Goal: Find specific page/section: Find specific page/section

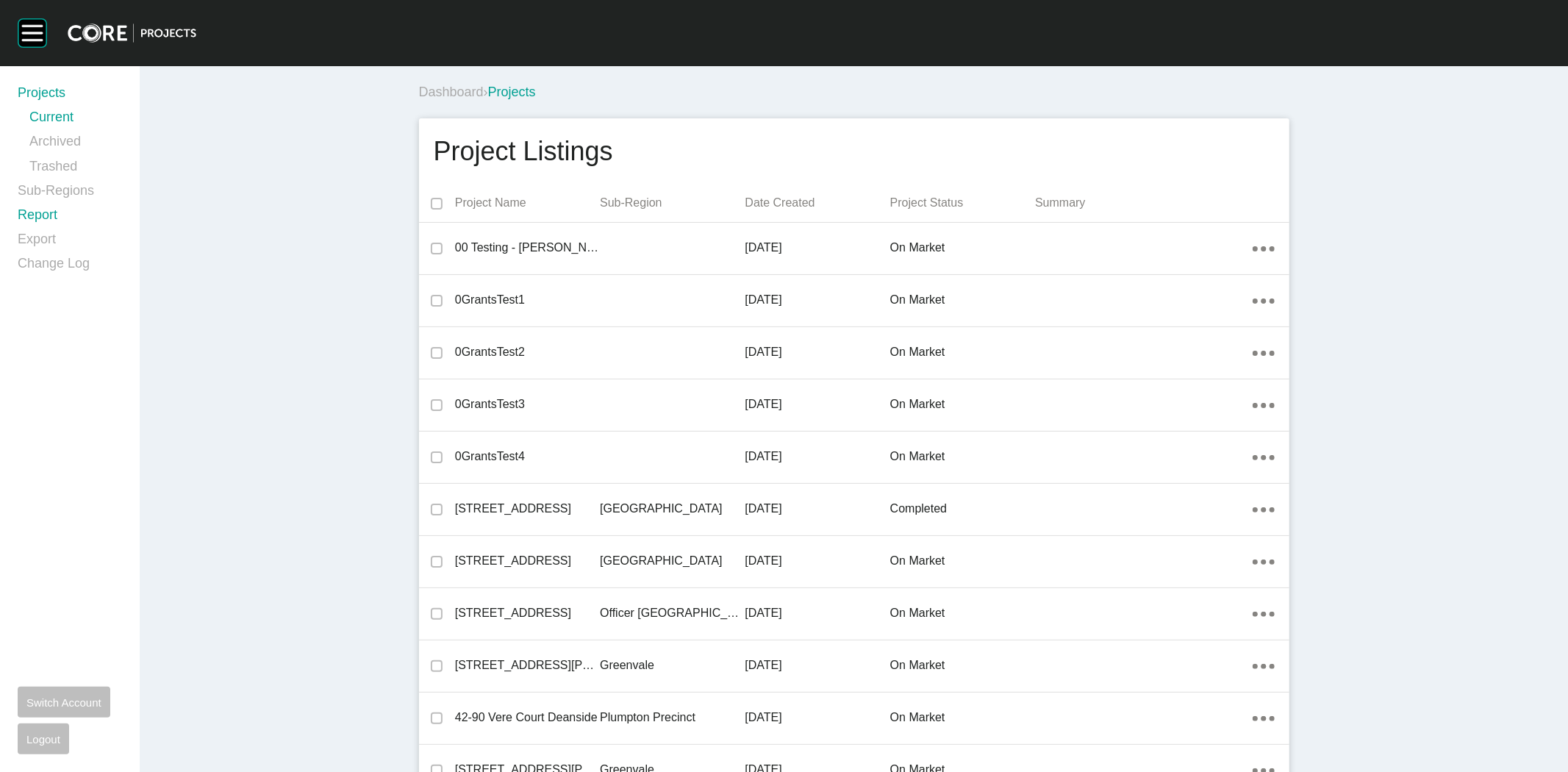
click at [38, 219] on link "Report" at bounding box center [70, 218] width 104 height 24
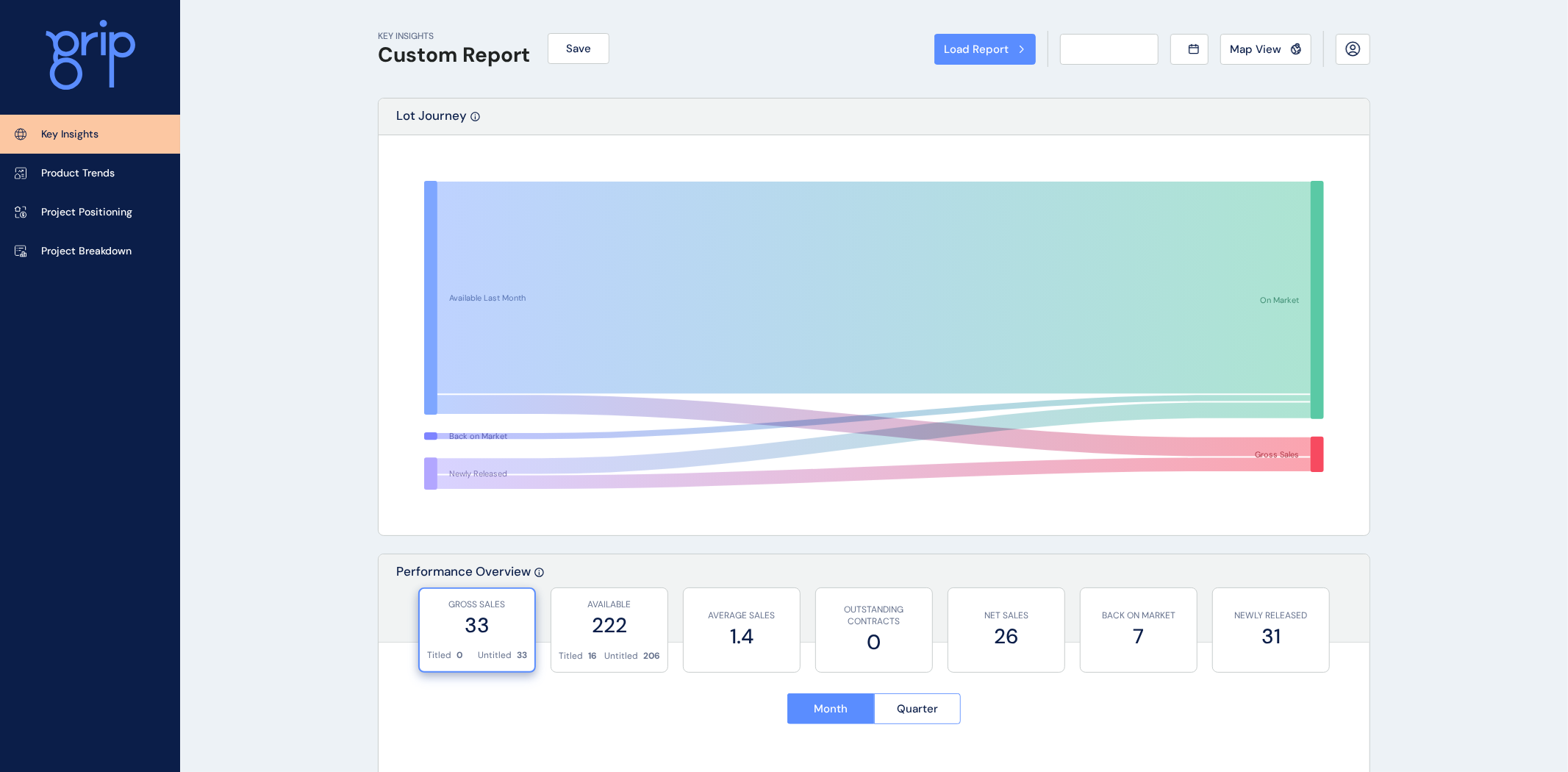
click at [43, 213] on div "Load Report Select from a previously saved report or search for a subregion bel…" at bounding box center [784, 386] width 1568 height 772
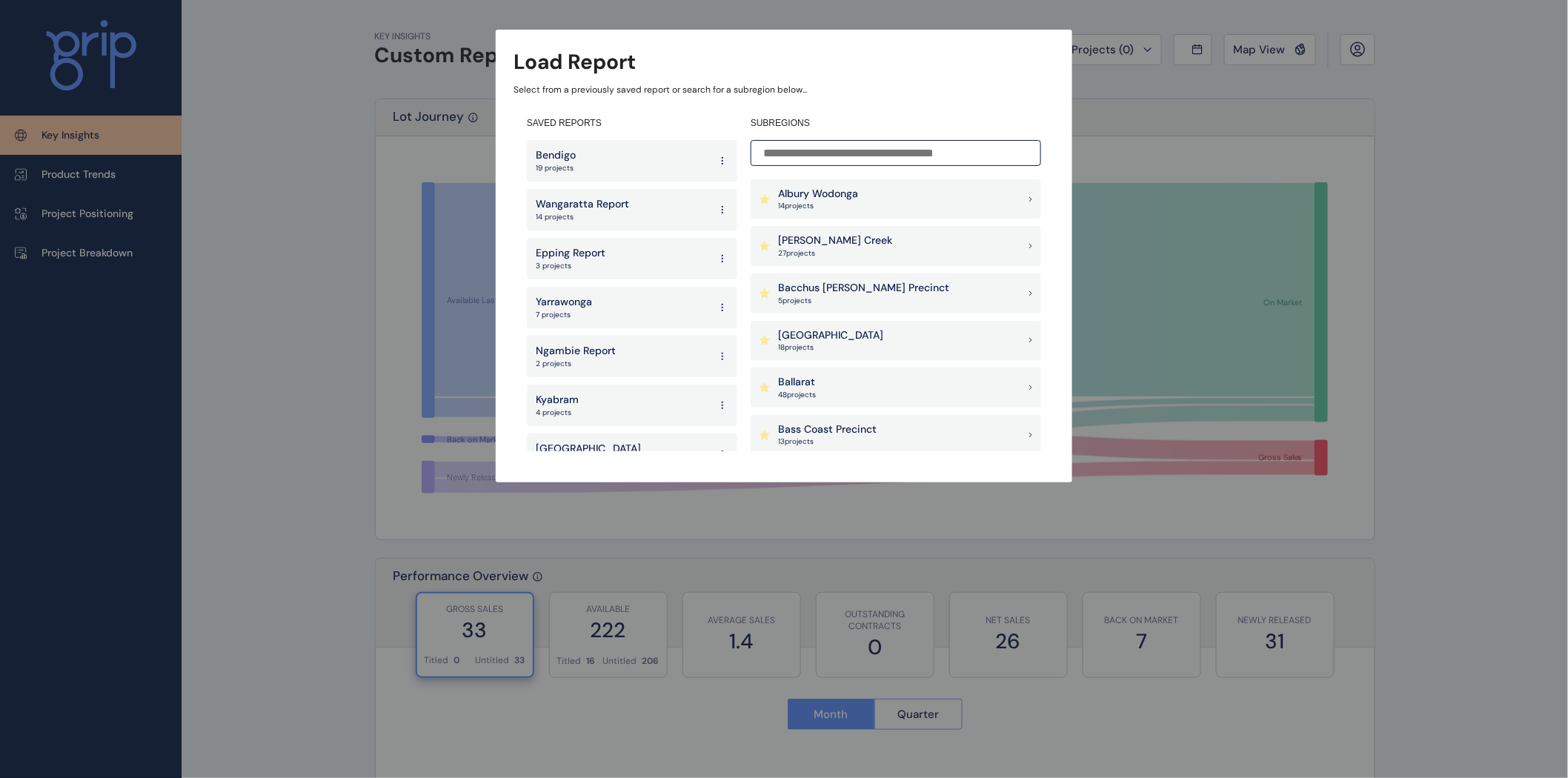
click at [801, 151] on input at bounding box center [895, 153] width 291 height 26
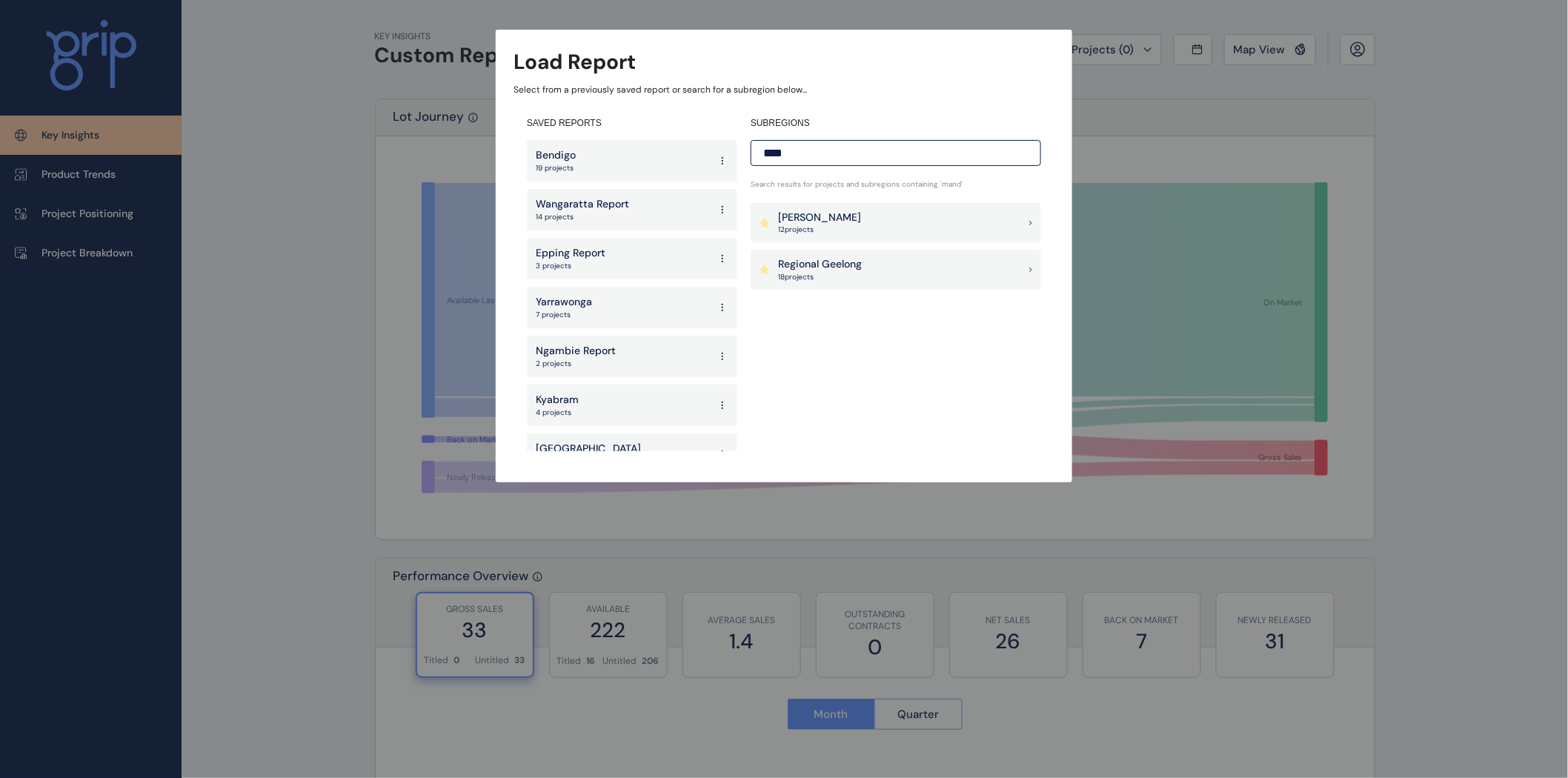
type input "****"
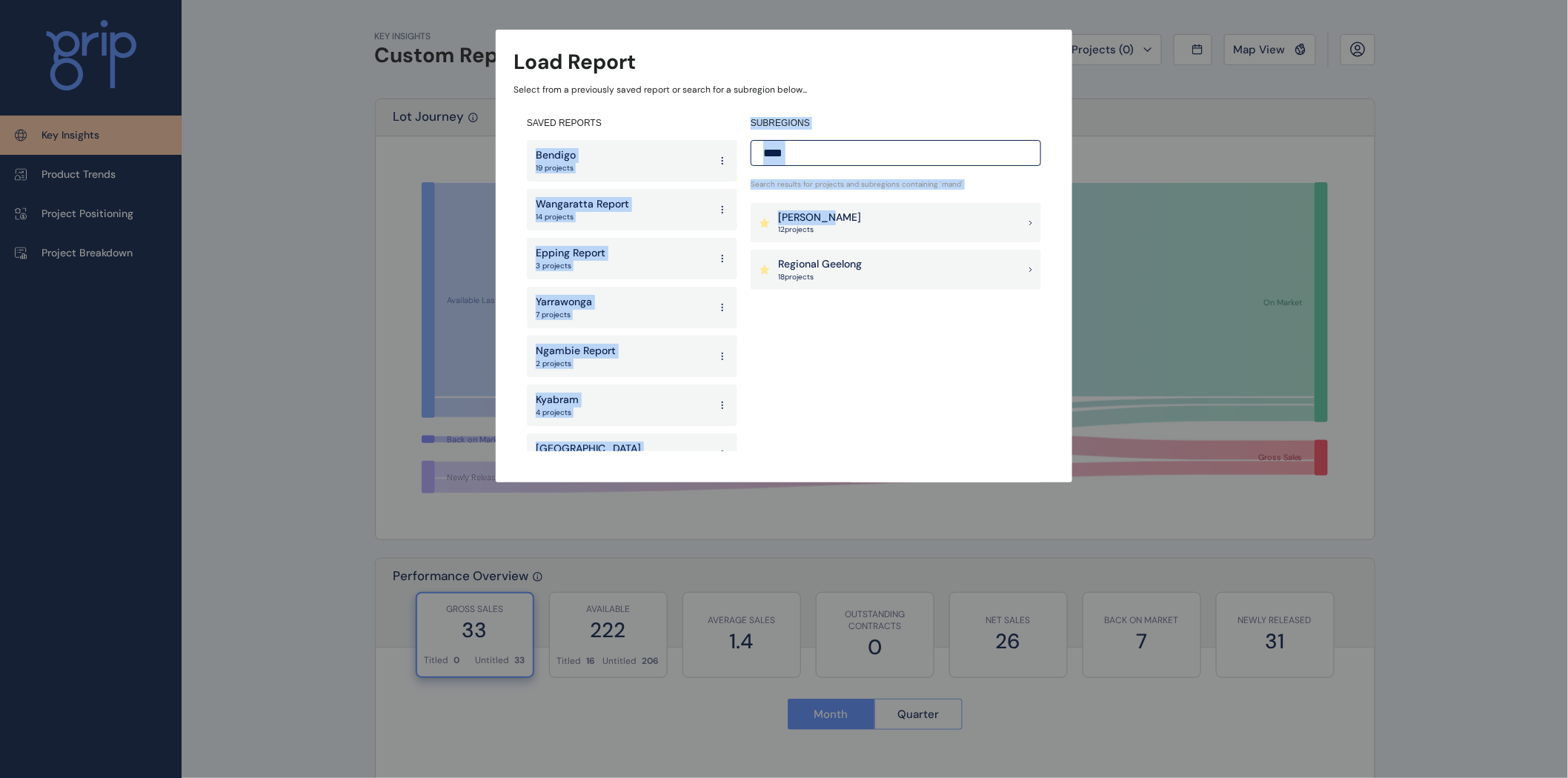
drag, startPoint x: 839, startPoint y: 217, endPoint x: 642, endPoint y: 109, distance: 224.7
click at [642, 109] on div "SAVED REPORTS Bendigo 19 projects Wangaratta Report 14 projects Epping Report 3…" at bounding box center [784, 284] width 541 height 361
click at [669, 106] on div "SAVED REPORTS Bendigo 19 projects Wangaratta Report 14 projects Epping Report 3…" at bounding box center [784, 284] width 541 height 361
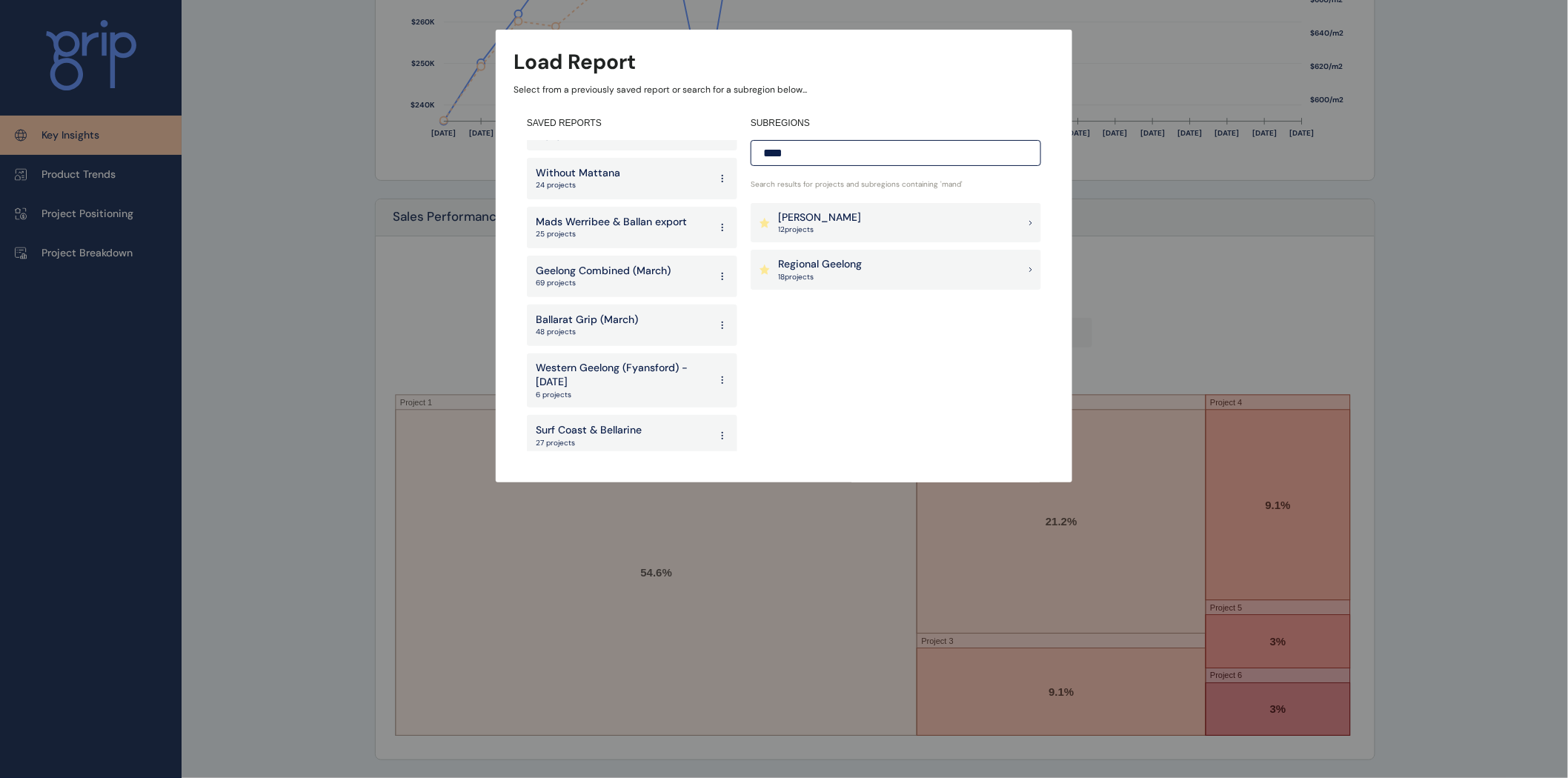
scroll to position [3202, 0]
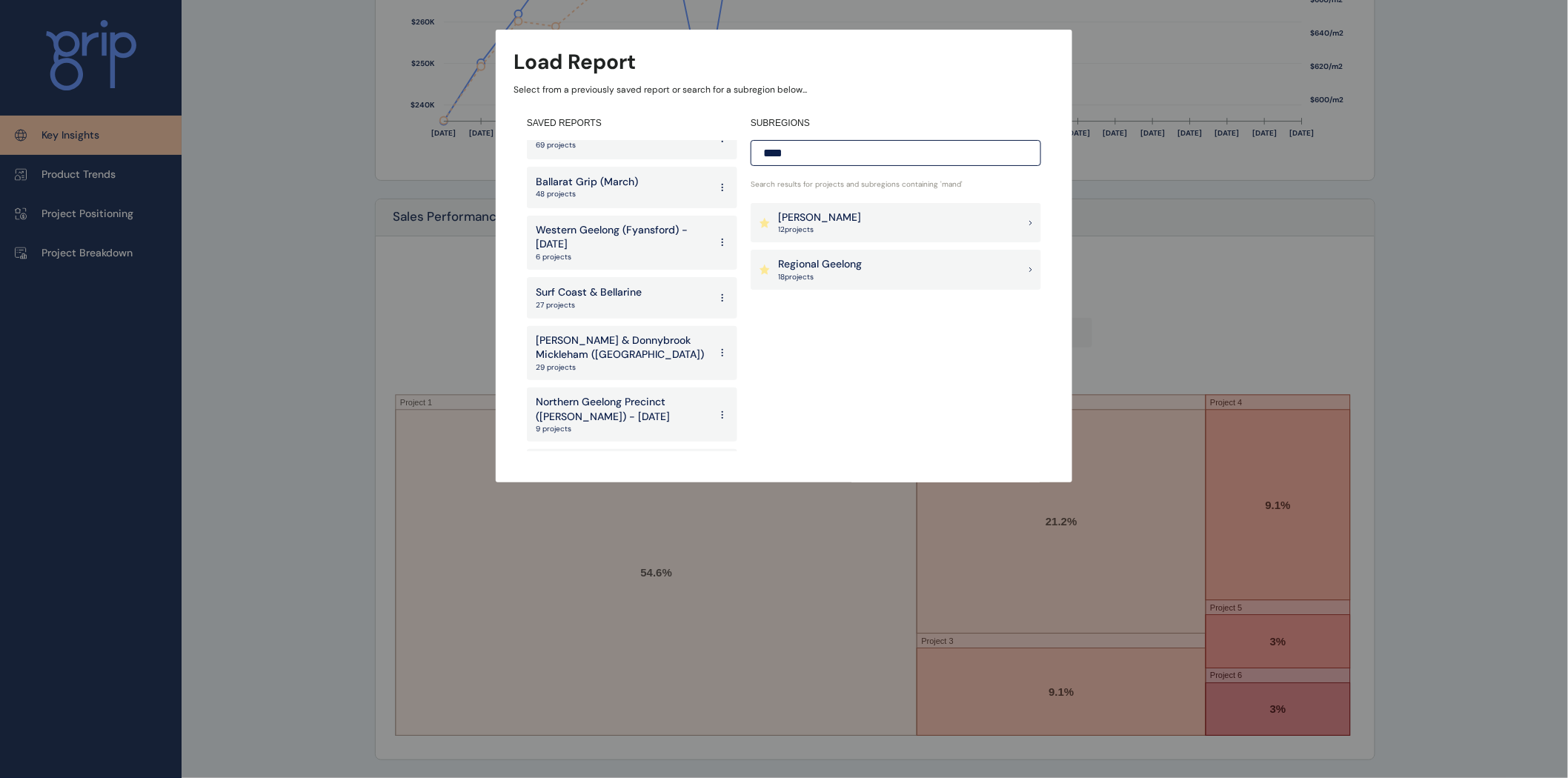
click at [606, 333] on p "Beveridge & Donnybrook Mickleham (Mandalay)" at bounding box center [622, 347] width 174 height 29
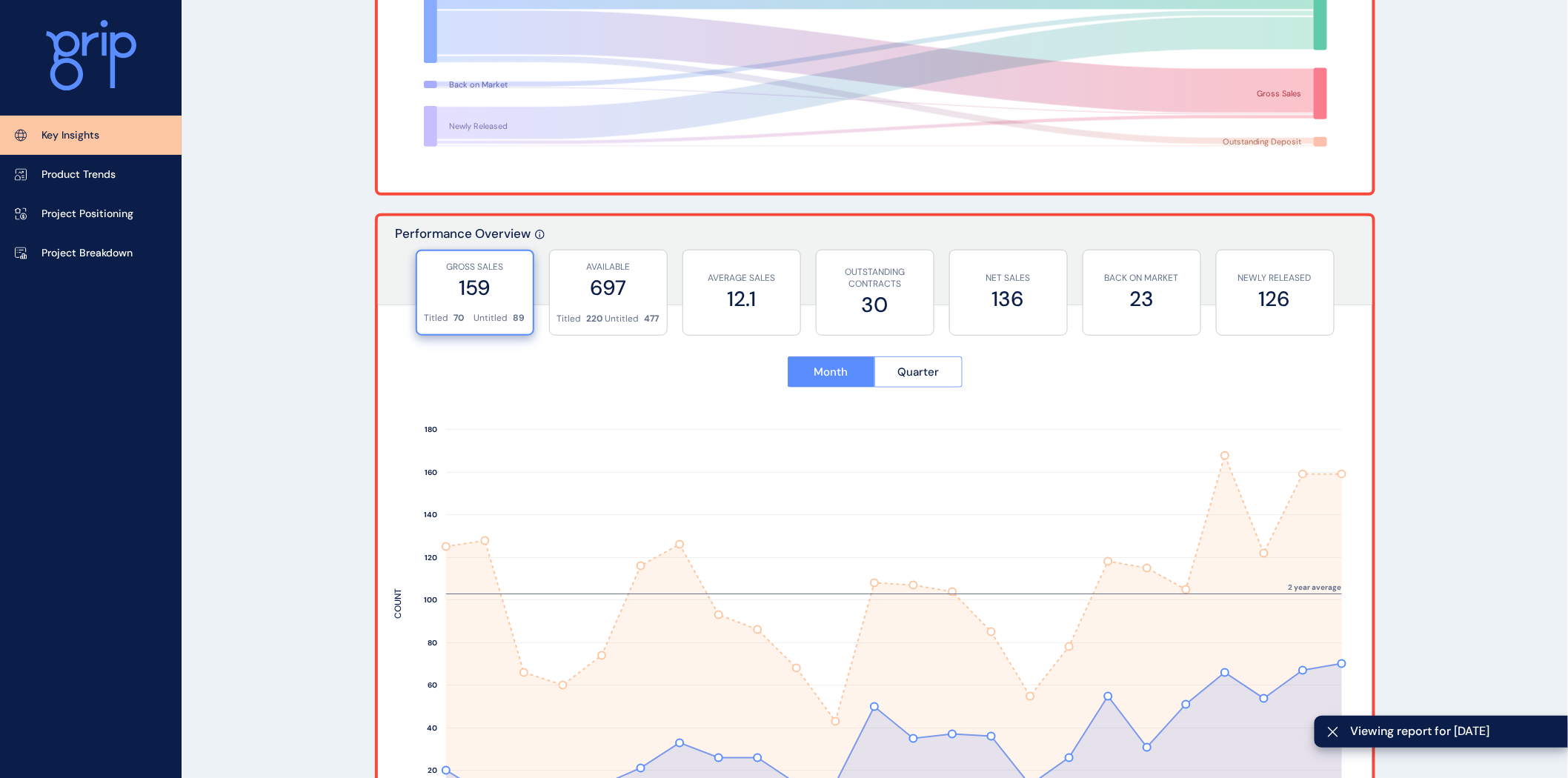
scroll to position [386, 0]
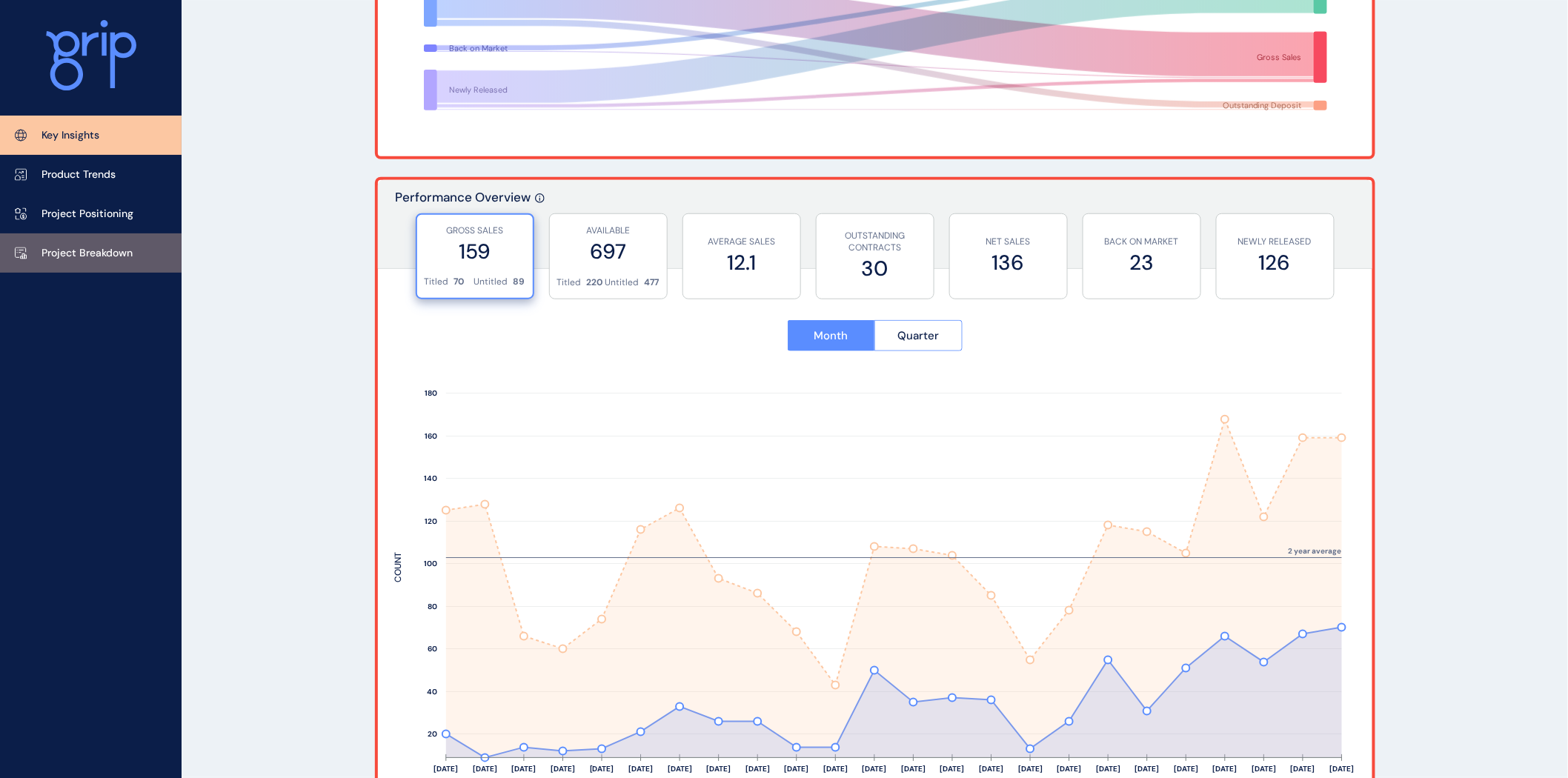
click at [86, 246] on p "Project Breakdown" at bounding box center [87, 253] width 91 height 15
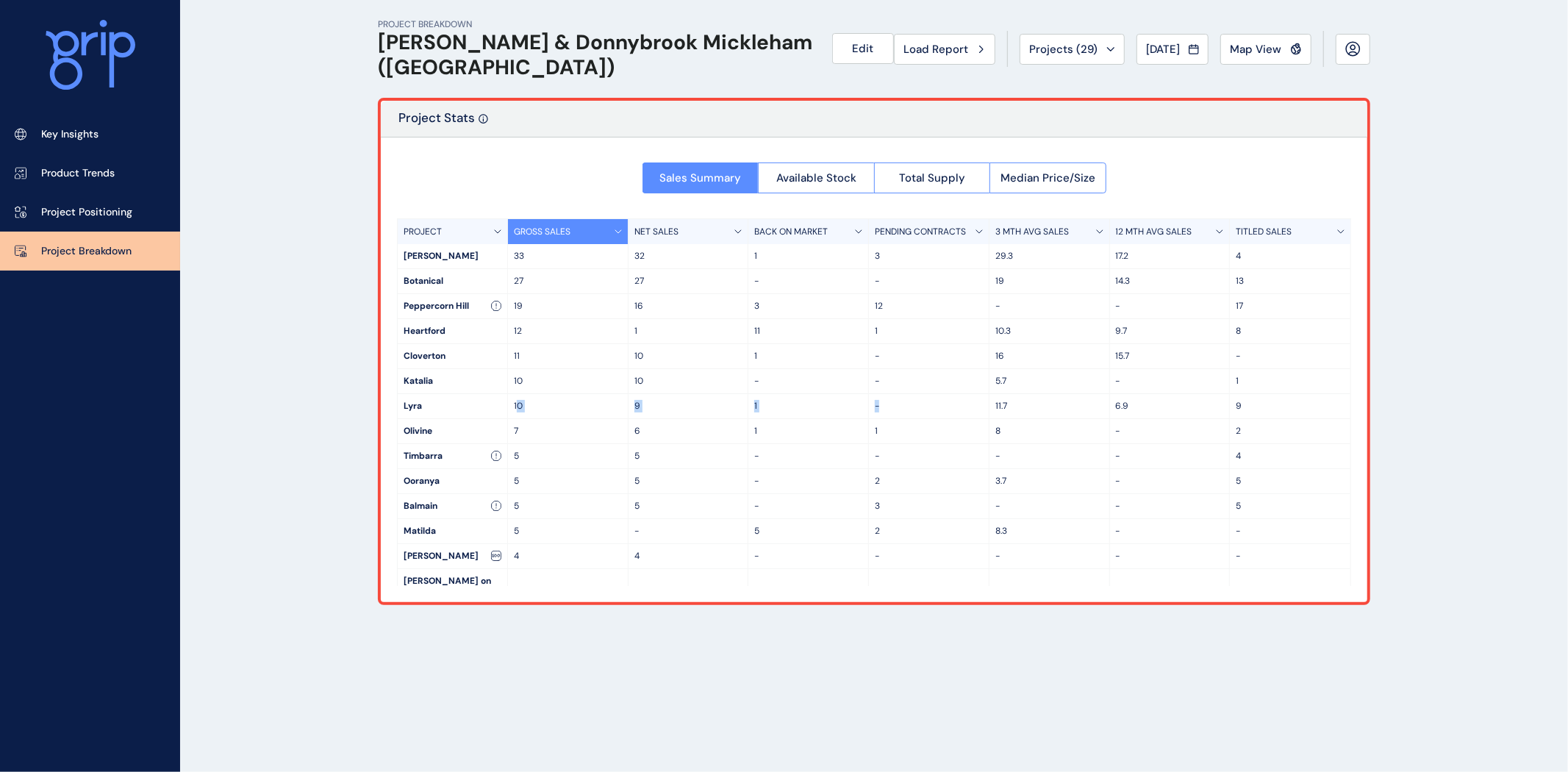
drag, startPoint x: 515, startPoint y: 404, endPoint x: 914, endPoint y: 408, distance: 399.0
click at [915, 415] on div "Lyra 10 9 1 - 11.7 6.9 9" at bounding box center [874, 406] width 953 height 25
click at [561, 305] on p "19" at bounding box center [567, 306] width 108 height 12
